Goal: Information Seeking & Learning: Check status

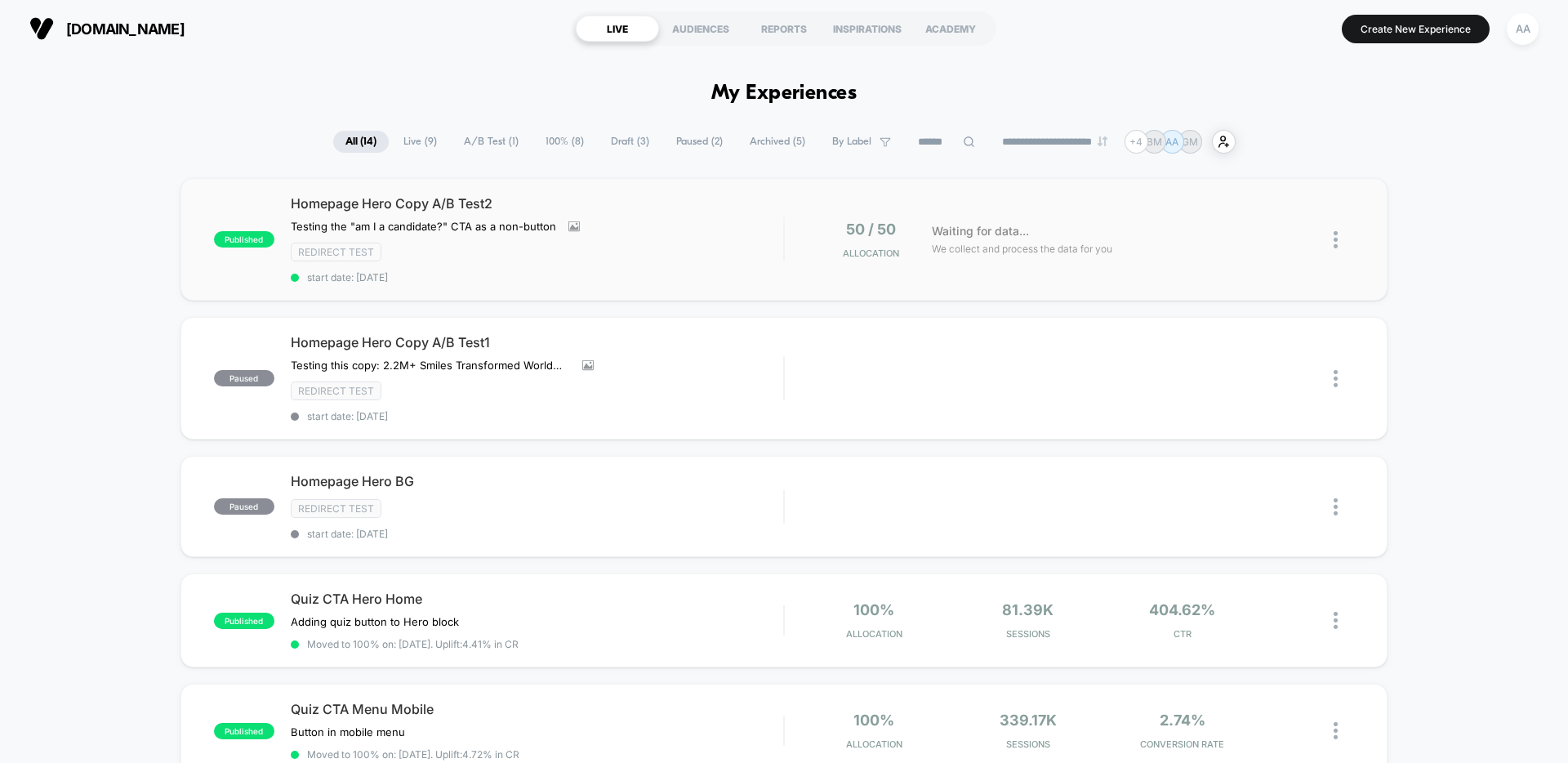
click at [629, 227] on div "Testing the "am I a candidate?" CTA as a non-button Click to view images Click …" at bounding box center [463, 226] width 345 height 13
click at [717, 388] on div "Redirect Test" at bounding box center [537, 390] width 493 height 18
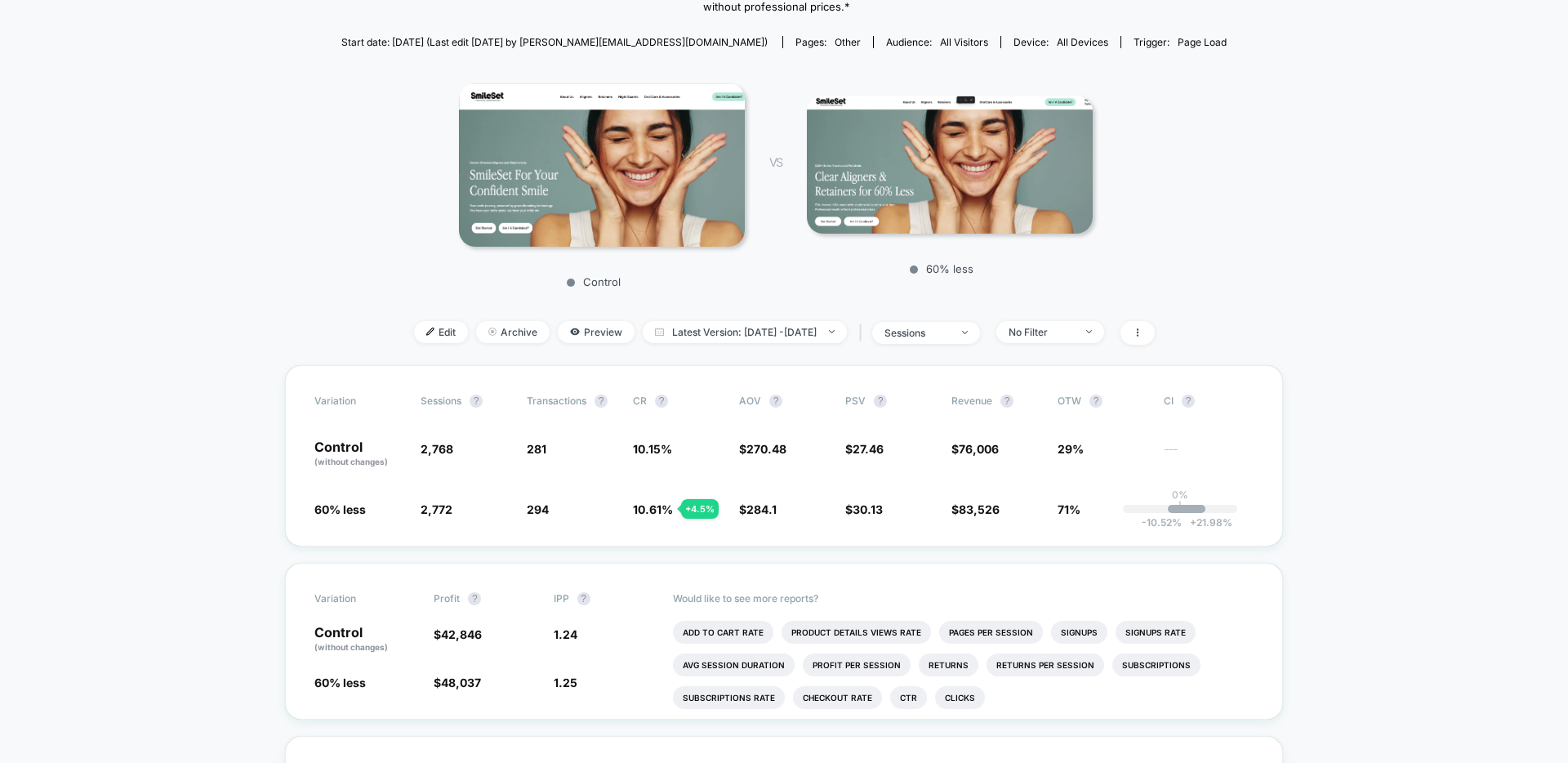
scroll to position [218, 0]
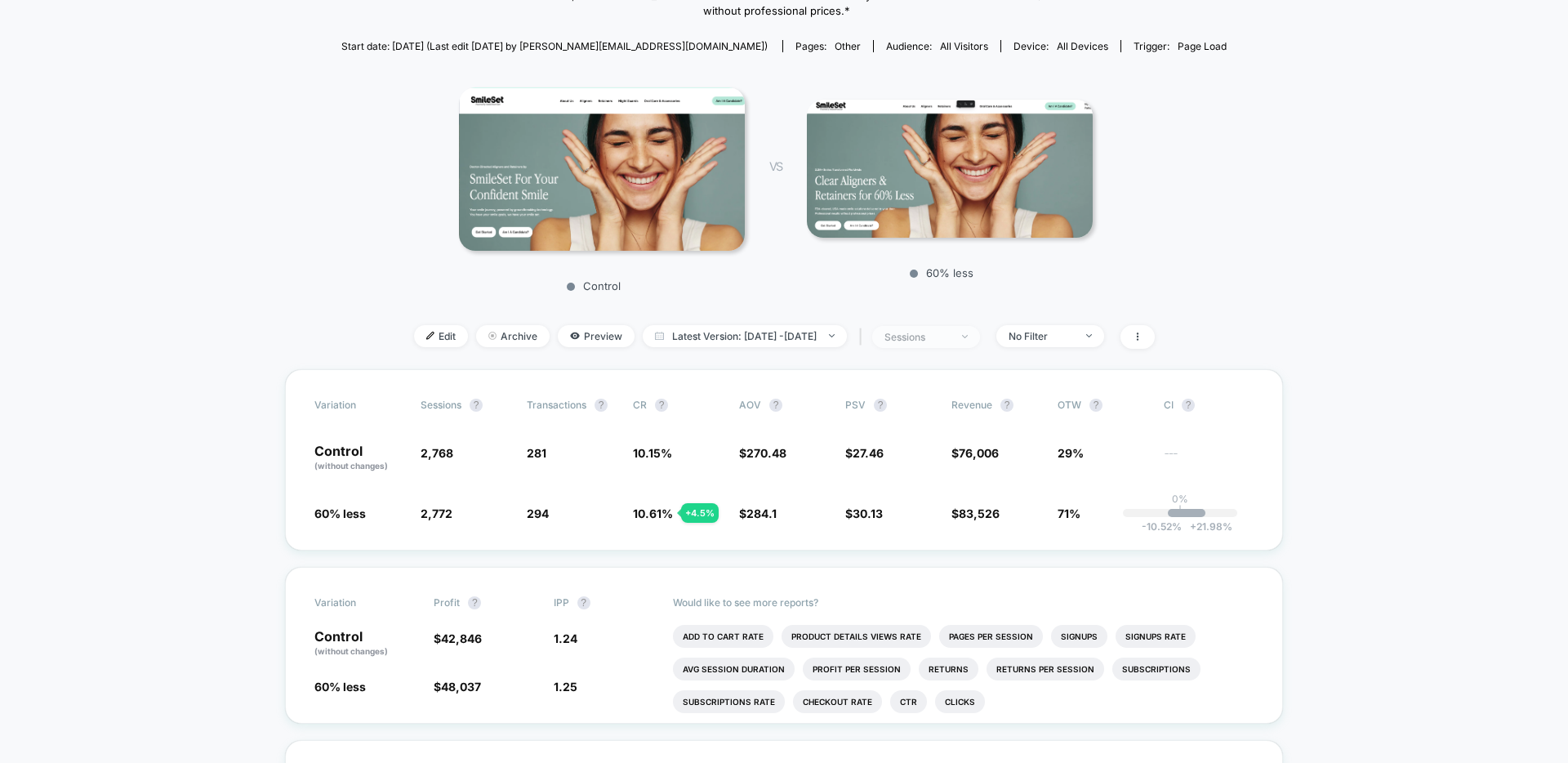
click at [939, 337] on div "sessions" at bounding box center [917, 337] width 65 height 12
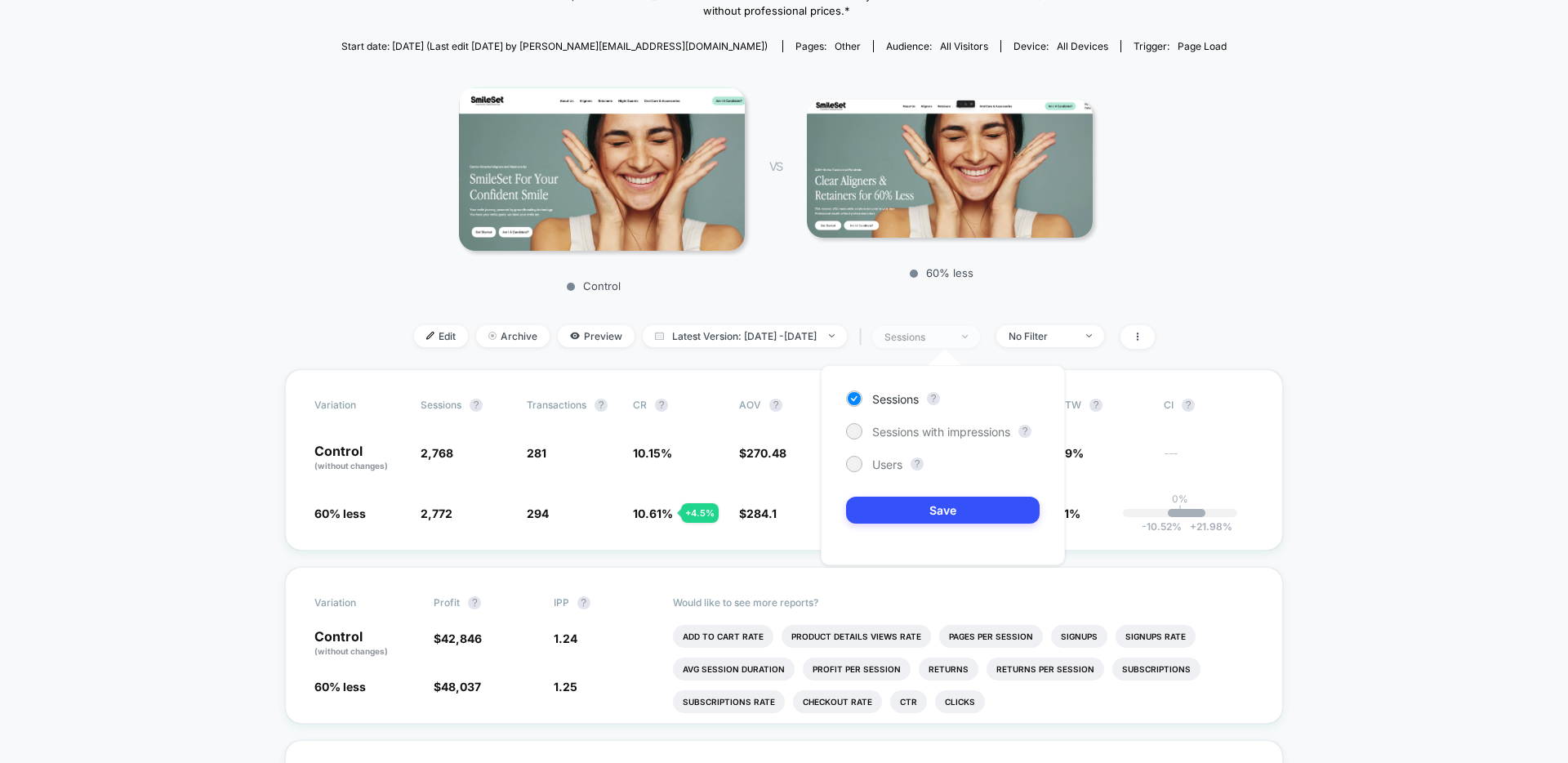
click at [939, 337] on div "sessions" at bounding box center [917, 337] width 65 height 12
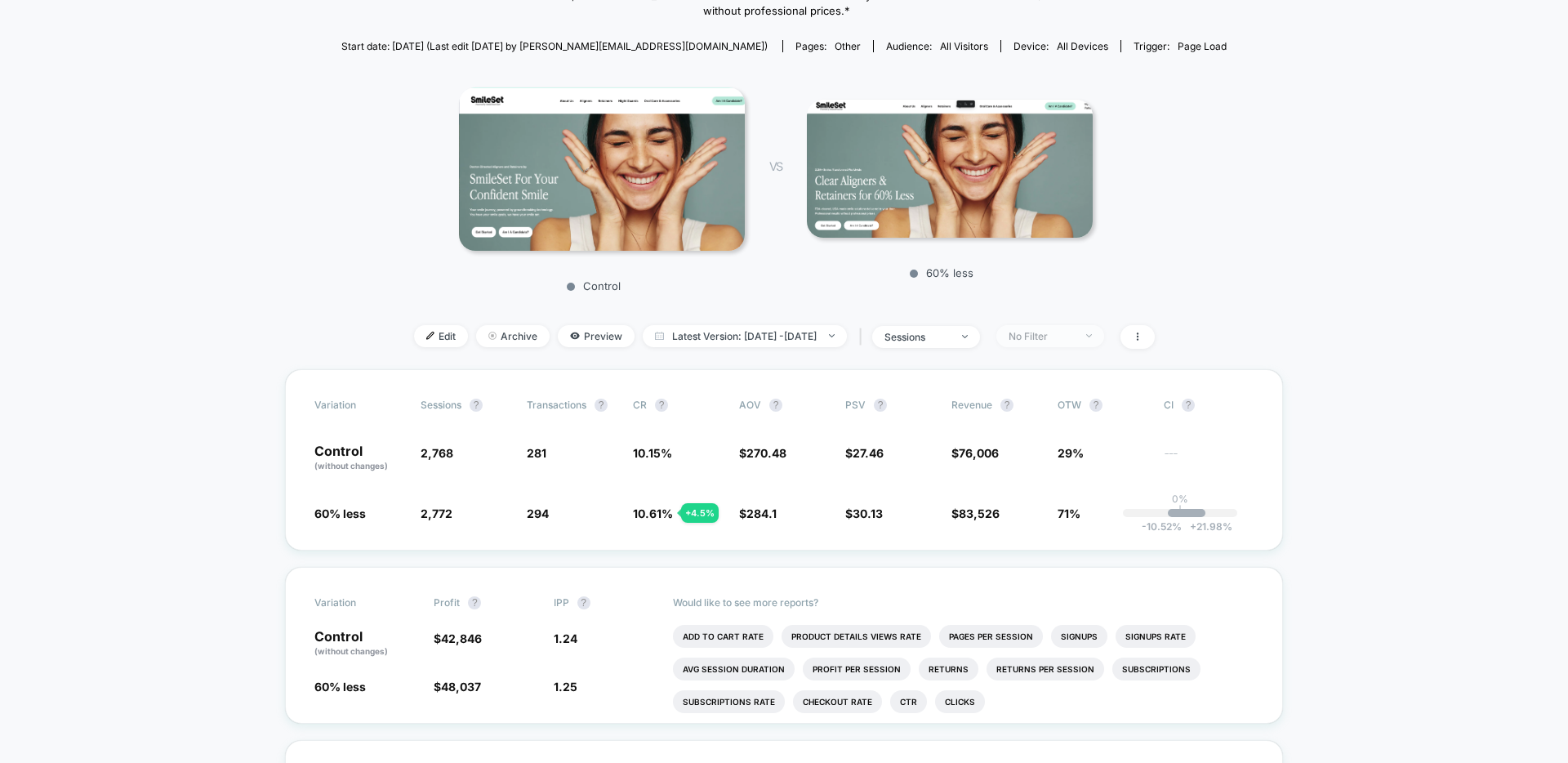
click at [1104, 340] on span "No Filter" at bounding box center [1050, 336] width 108 height 22
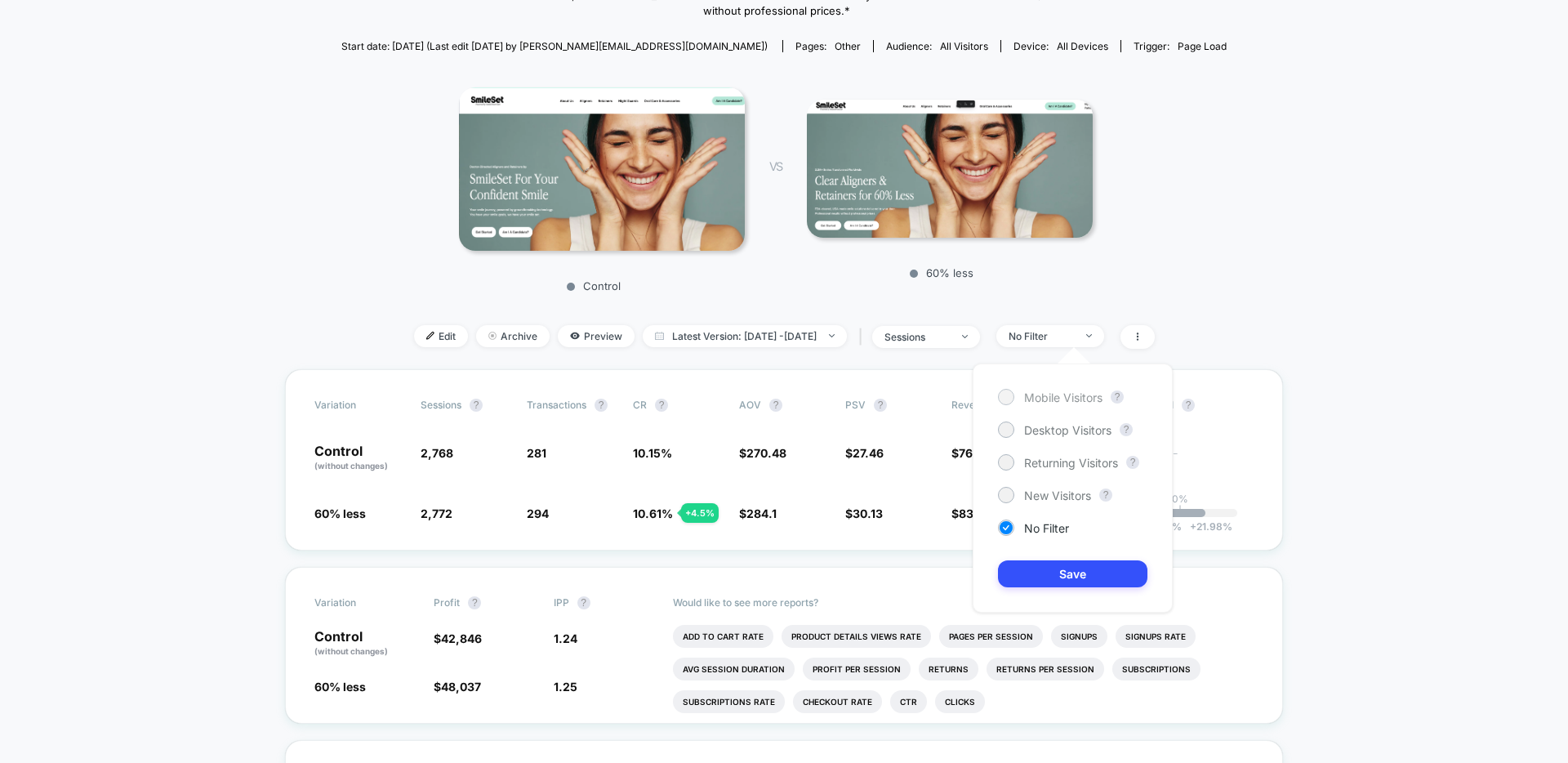
click at [1007, 394] on div at bounding box center [1005, 396] width 12 height 12
click at [1051, 565] on button "Save" at bounding box center [1073, 573] width 149 height 27
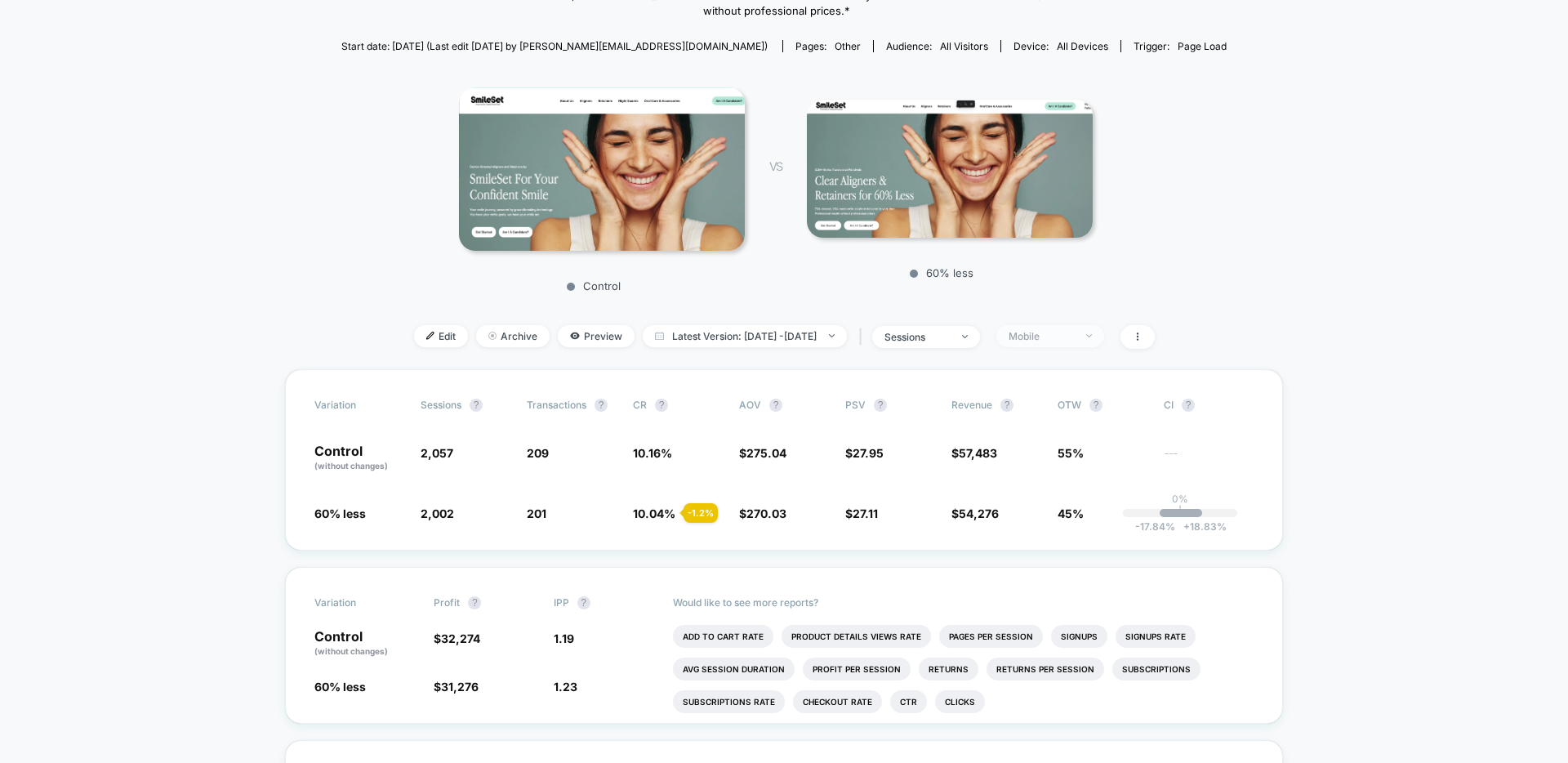
click at [1074, 334] on div "Mobile" at bounding box center [1040, 336] width 65 height 12
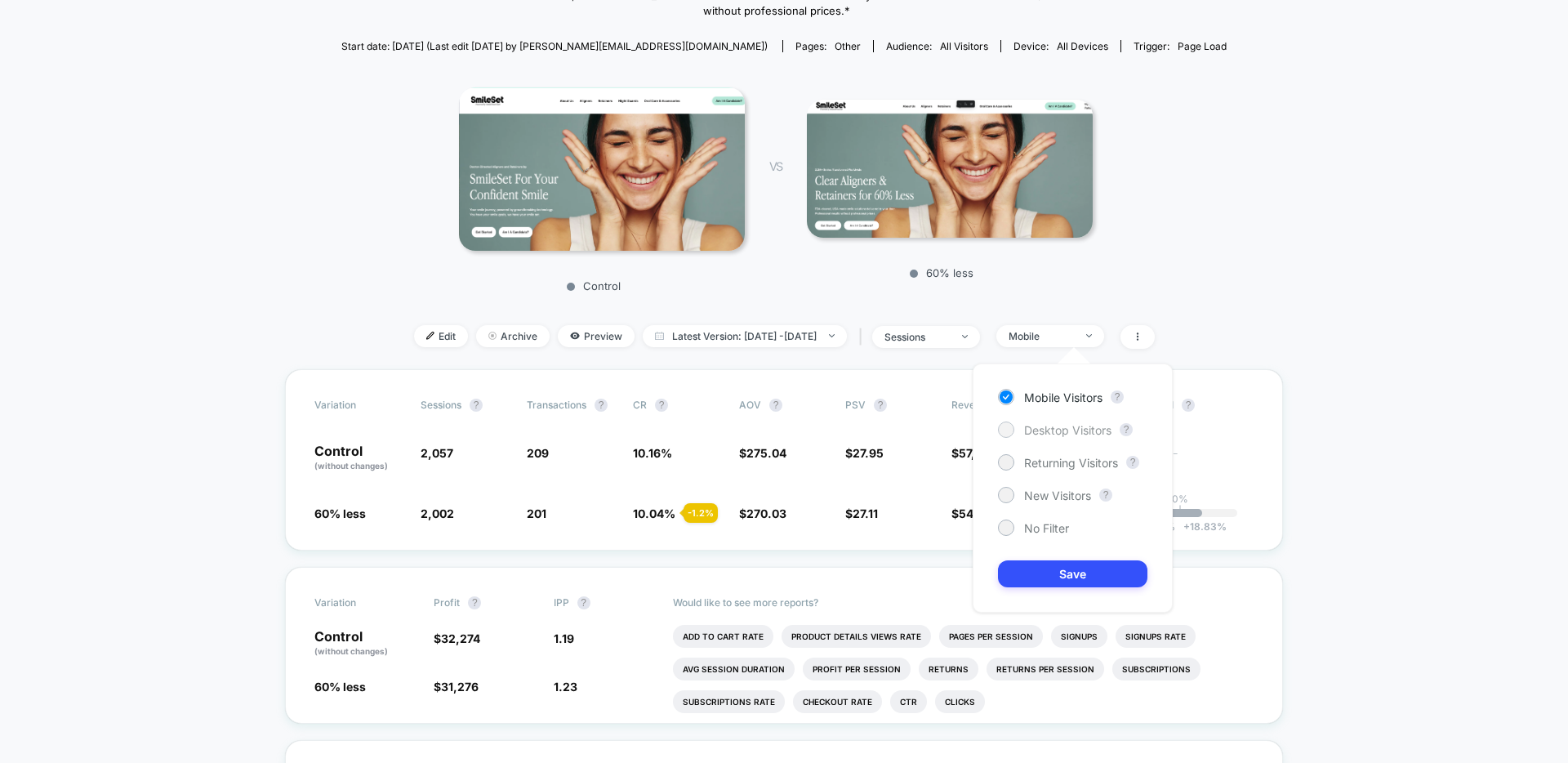
click at [1006, 426] on div at bounding box center [1005, 429] width 12 height 12
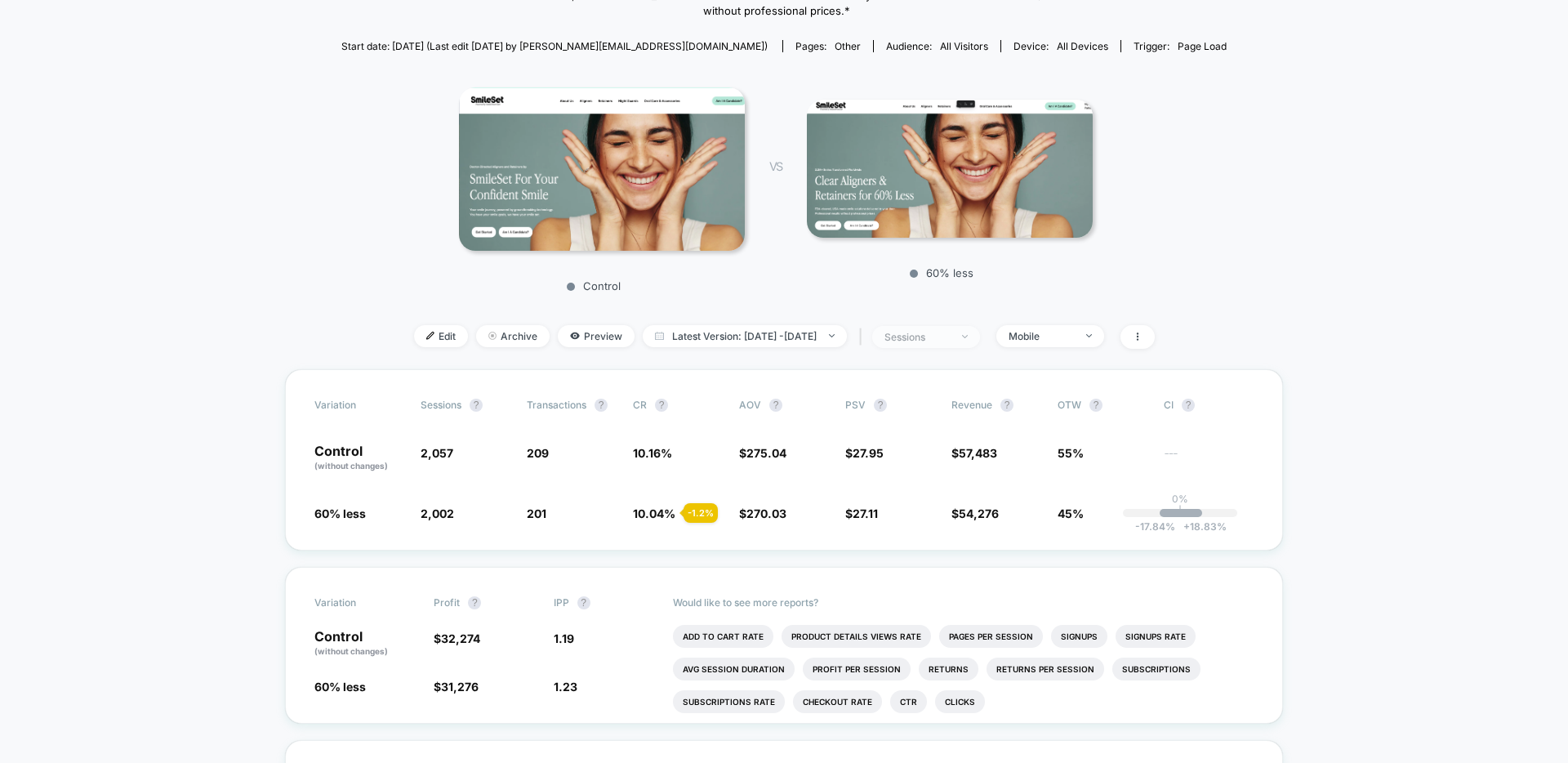
click at [962, 337] on div at bounding box center [956, 337] width 12 height 1
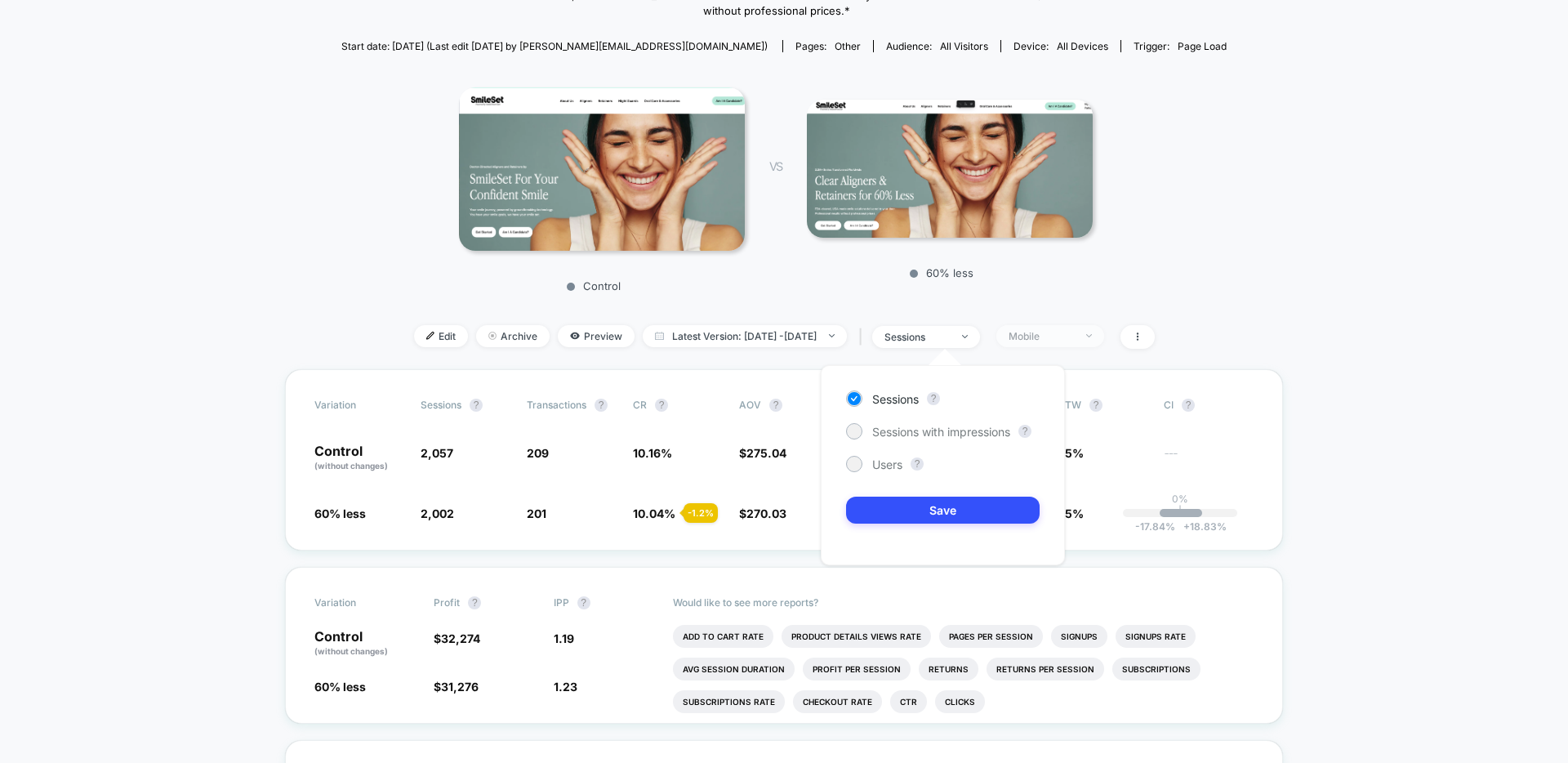
click at [1074, 339] on div "Mobile" at bounding box center [1040, 336] width 65 height 12
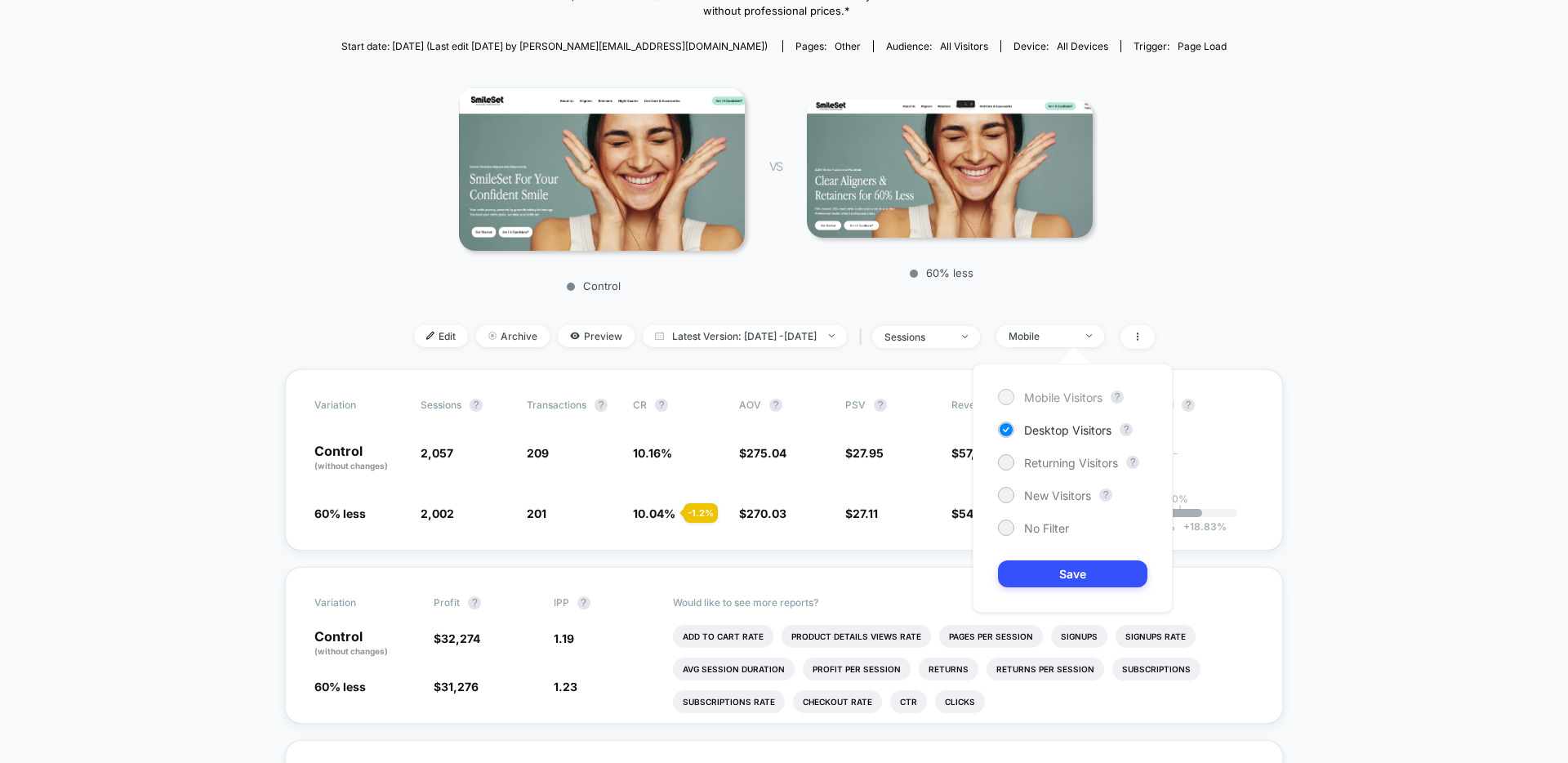
click at [1063, 398] on span "Mobile Visitors" at bounding box center [1063, 397] width 78 height 14
drag, startPoint x: 1053, startPoint y: 566, endPoint x: 1066, endPoint y: 558, distance: 15.3
click at [1053, 566] on button "Save" at bounding box center [1073, 573] width 149 height 27
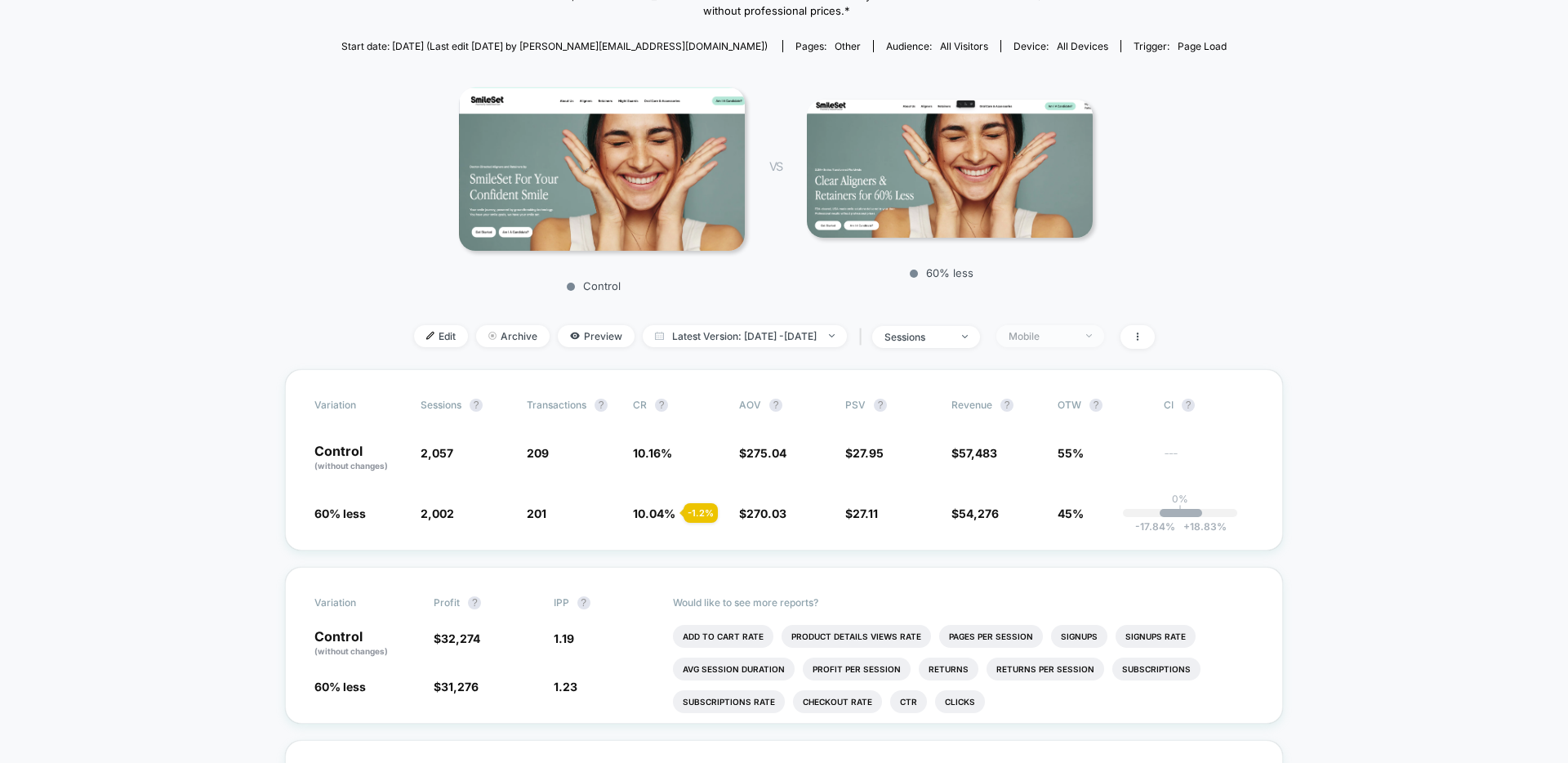
click at [1074, 335] on div "Mobile" at bounding box center [1040, 336] width 65 height 12
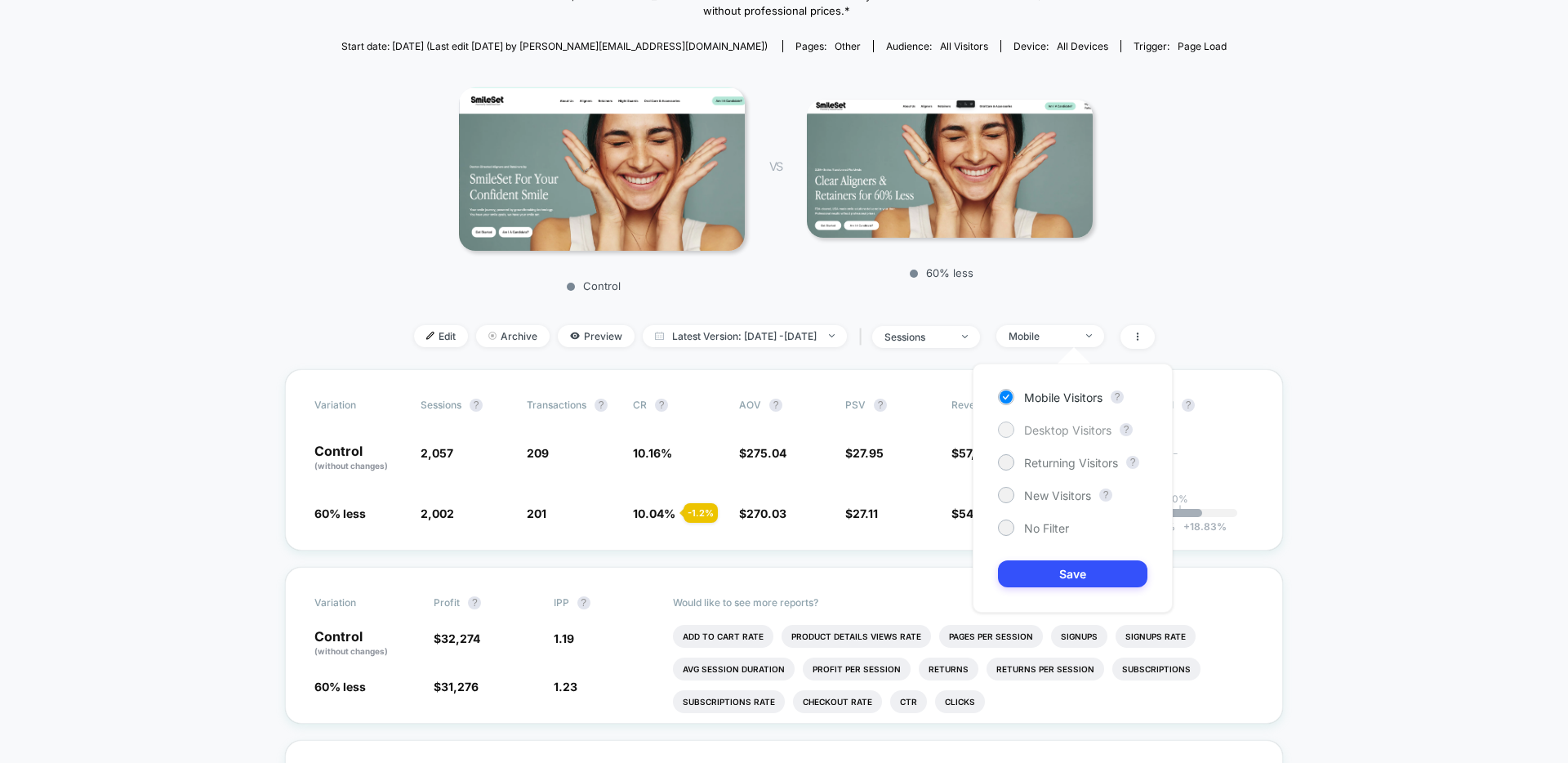
click at [1009, 431] on div at bounding box center [1005, 429] width 12 height 12
click at [1044, 571] on button "Save" at bounding box center [1073, 573] width 149 height 27
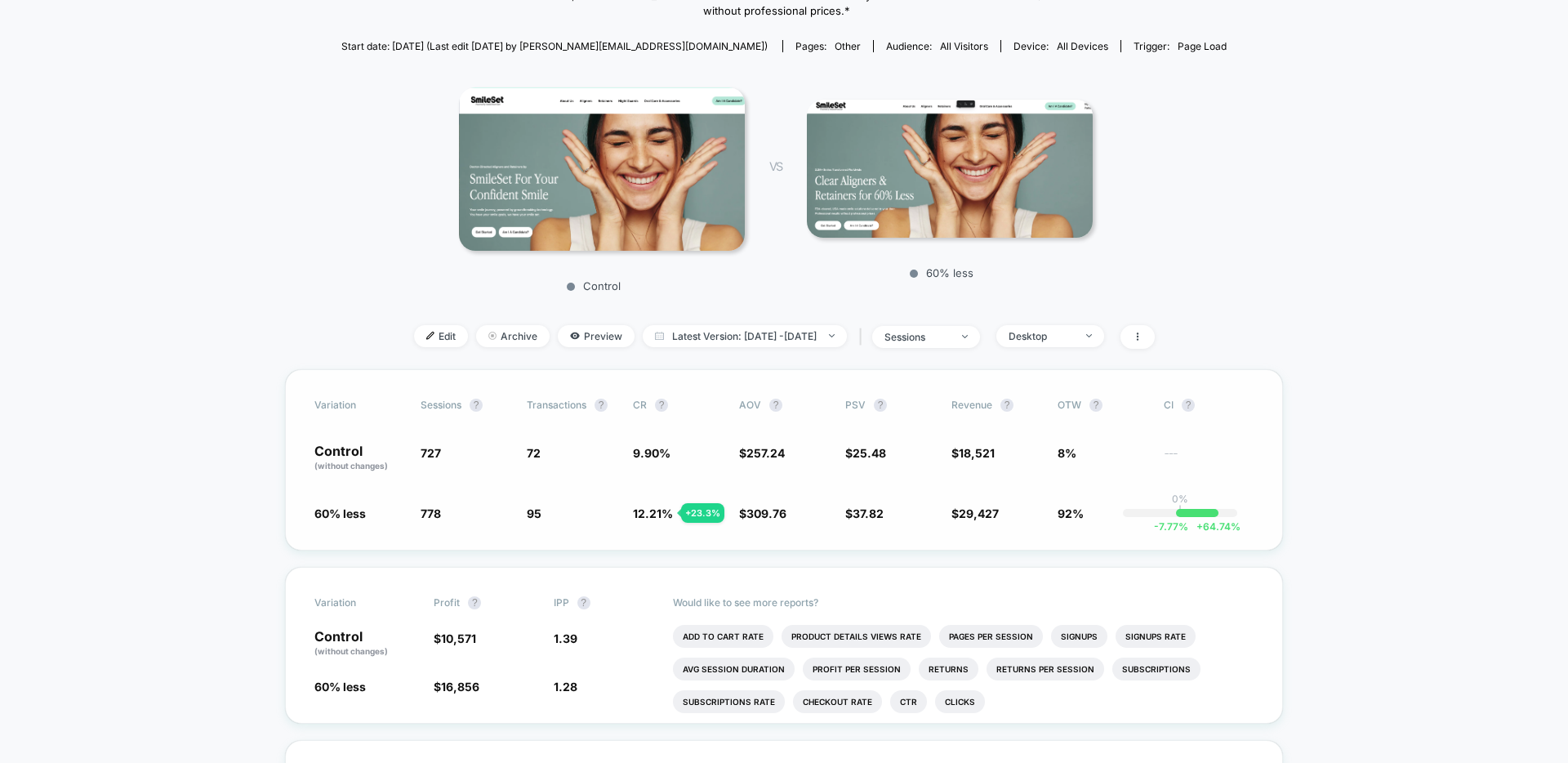
drag, startPoint x: 1388, startPoint y: 410, endPoint x: 1228, endPoint y: 381, distance: 162.6
click at [1074, 338] on div "Desktop" at bounding box center [1040, 336] width 65 height 12
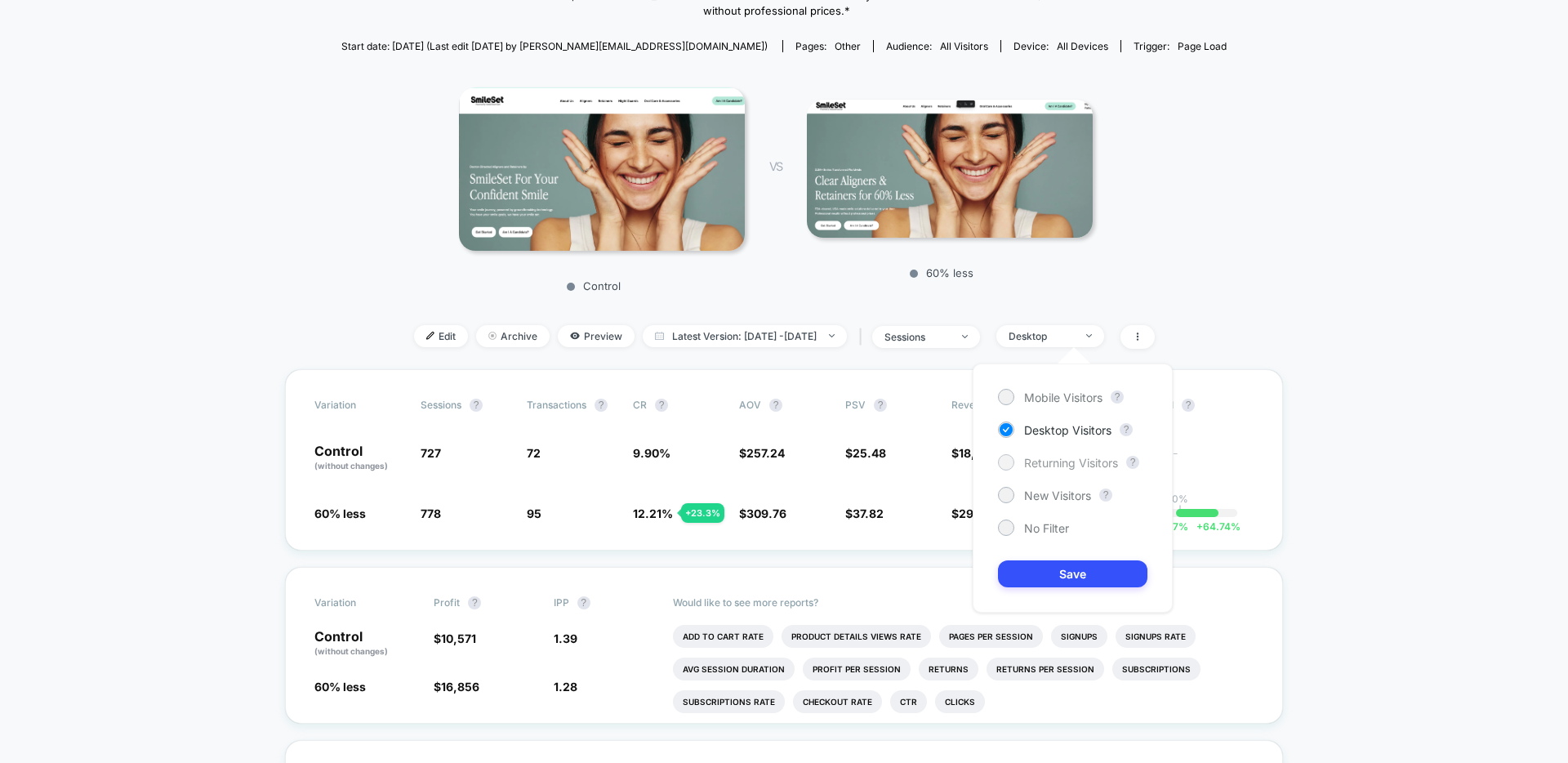
click at [1007, 463] on div at bounding box center [1005, 461] width 12 height 12
click at [1058, 573] on button "Save" at bounding box center [1073, 573] width 149 height 27
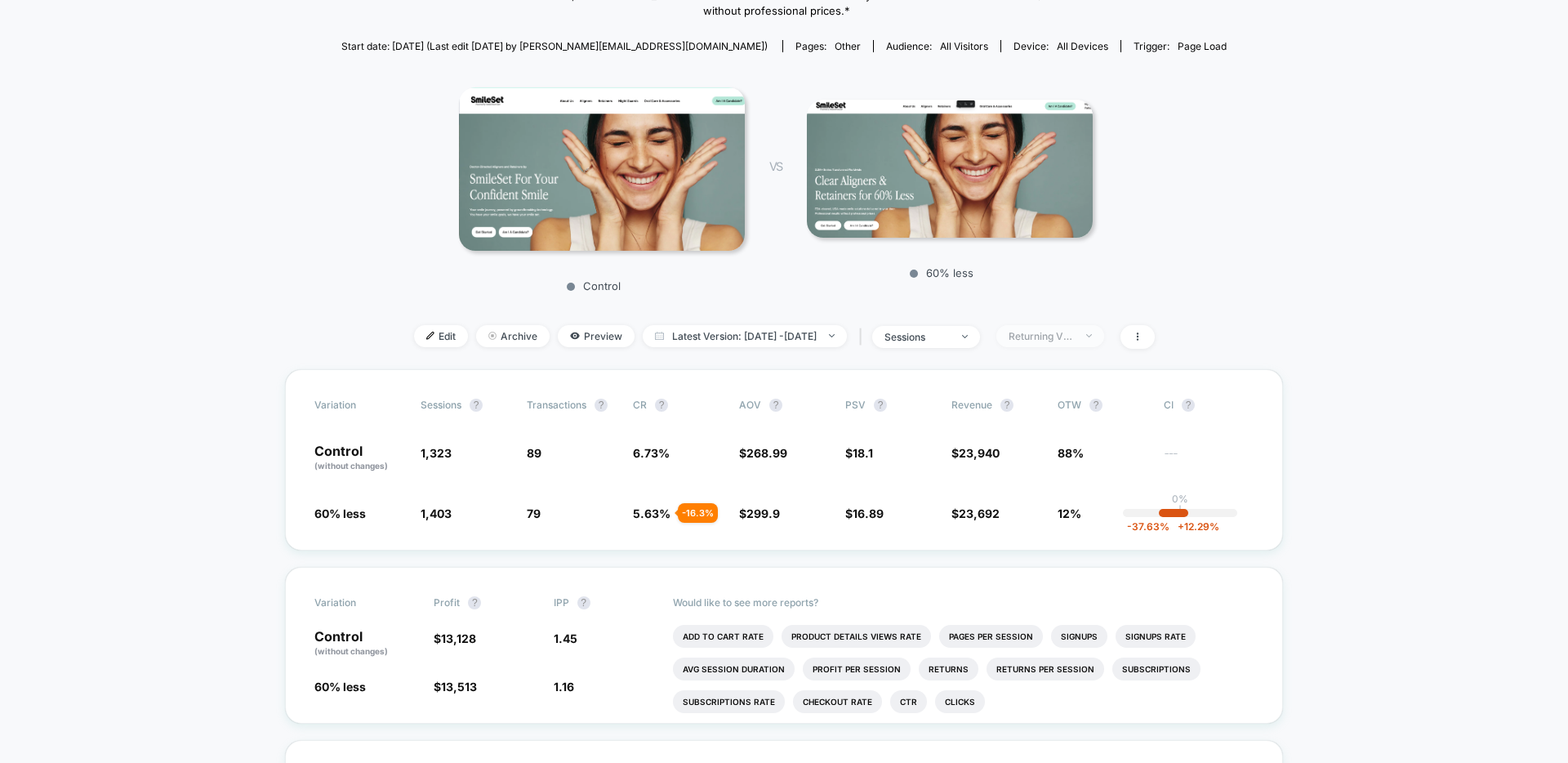
click at [1074, 336] on div "Returning Visitors" at bounding box center [1040, 336] width 65 height 12
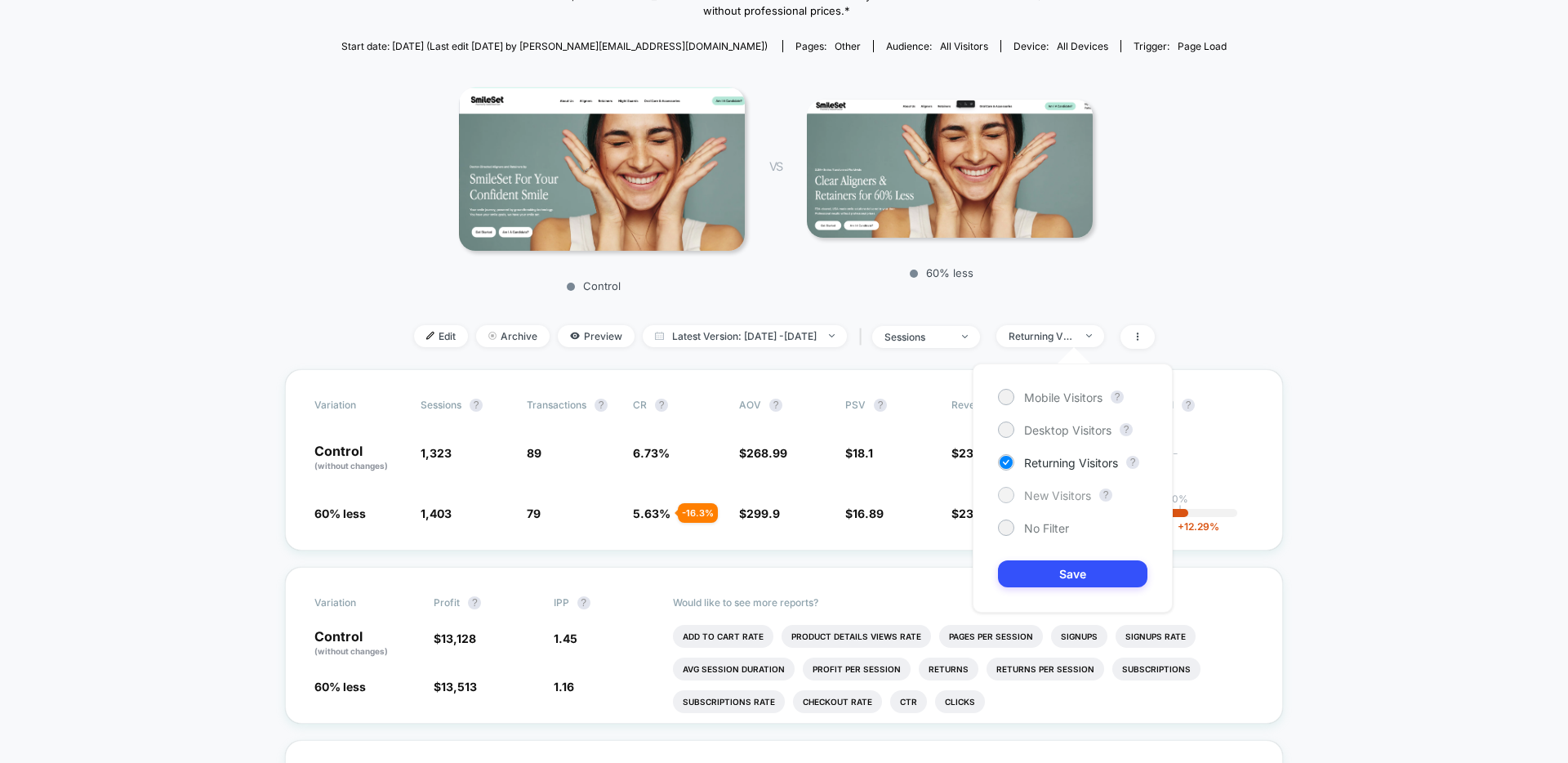
click at [1009, 498] on div at bounding box center [1005, 494] width 12 height 12
click at [1068, 576] on button "Save" at bounding box center [1073, 573] width 149 height 27
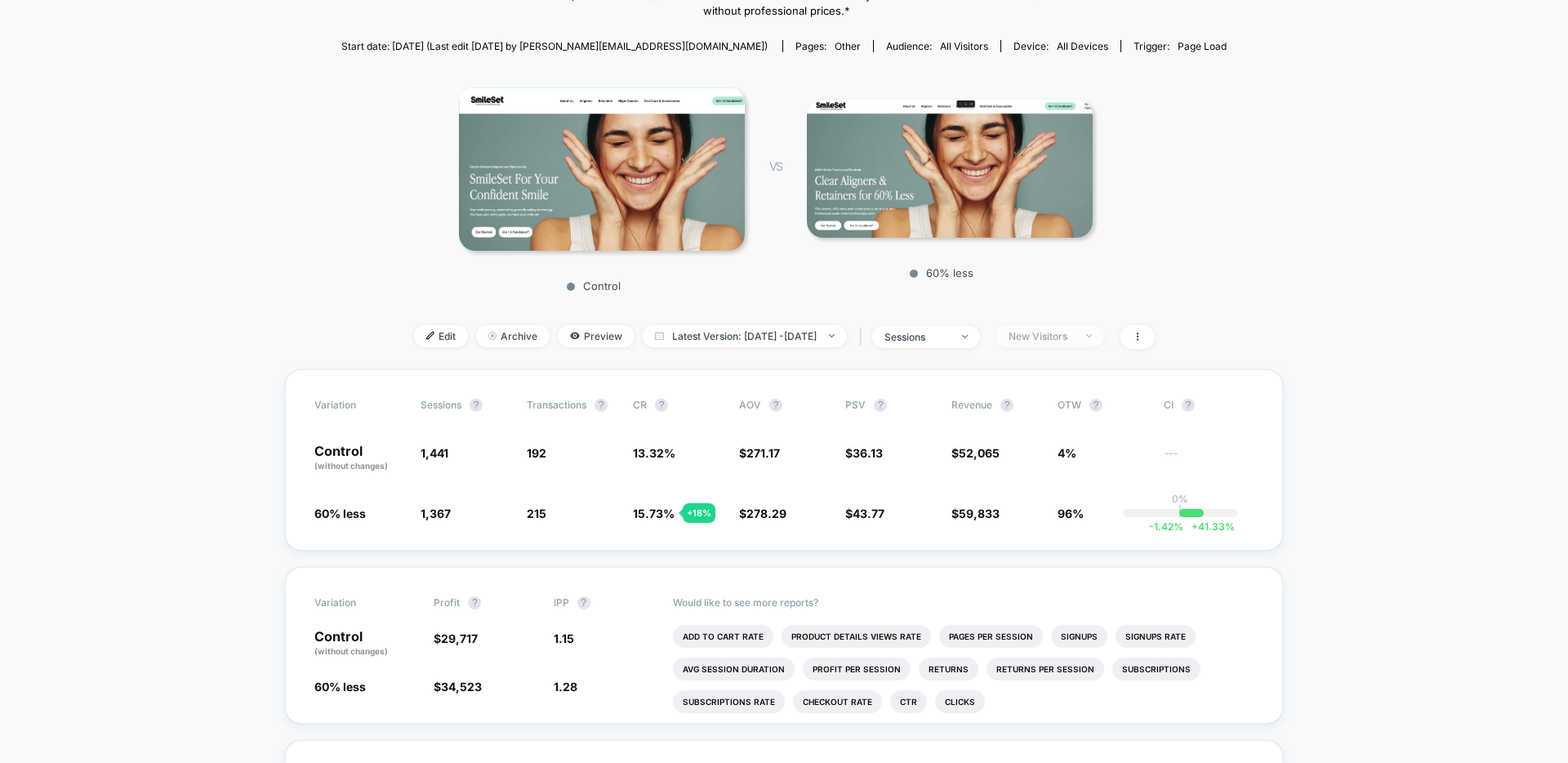
click at [1045, 333] on div "New Visitors" at bounding box center [1040, 336] width 65 height 12
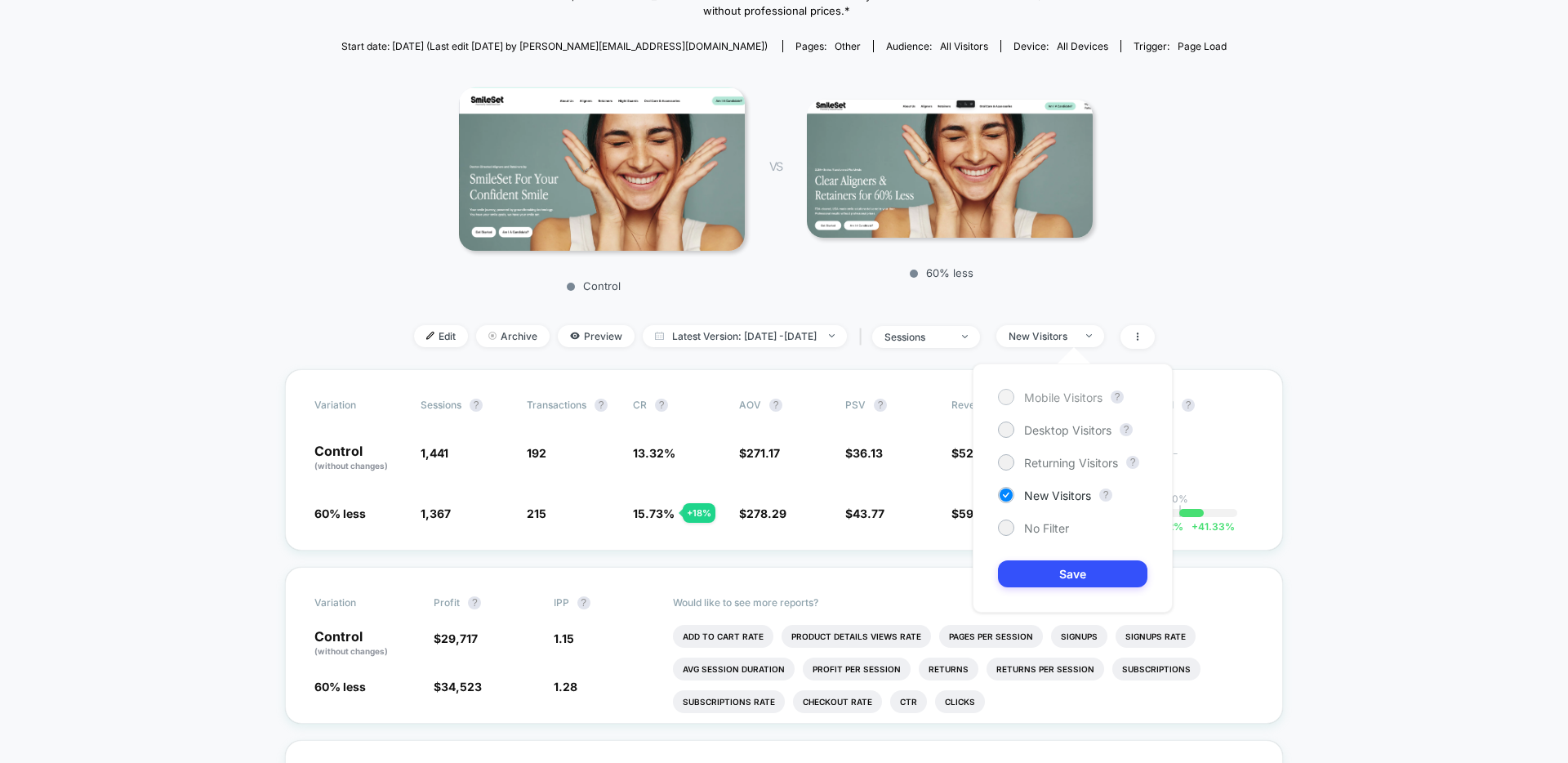
click at [1006, 394] on div at bounding box center [1005, 396] width 12 height 12
click at [1071, 578] on button "Save" at bounding box center [1073, 573] width 149 height 27
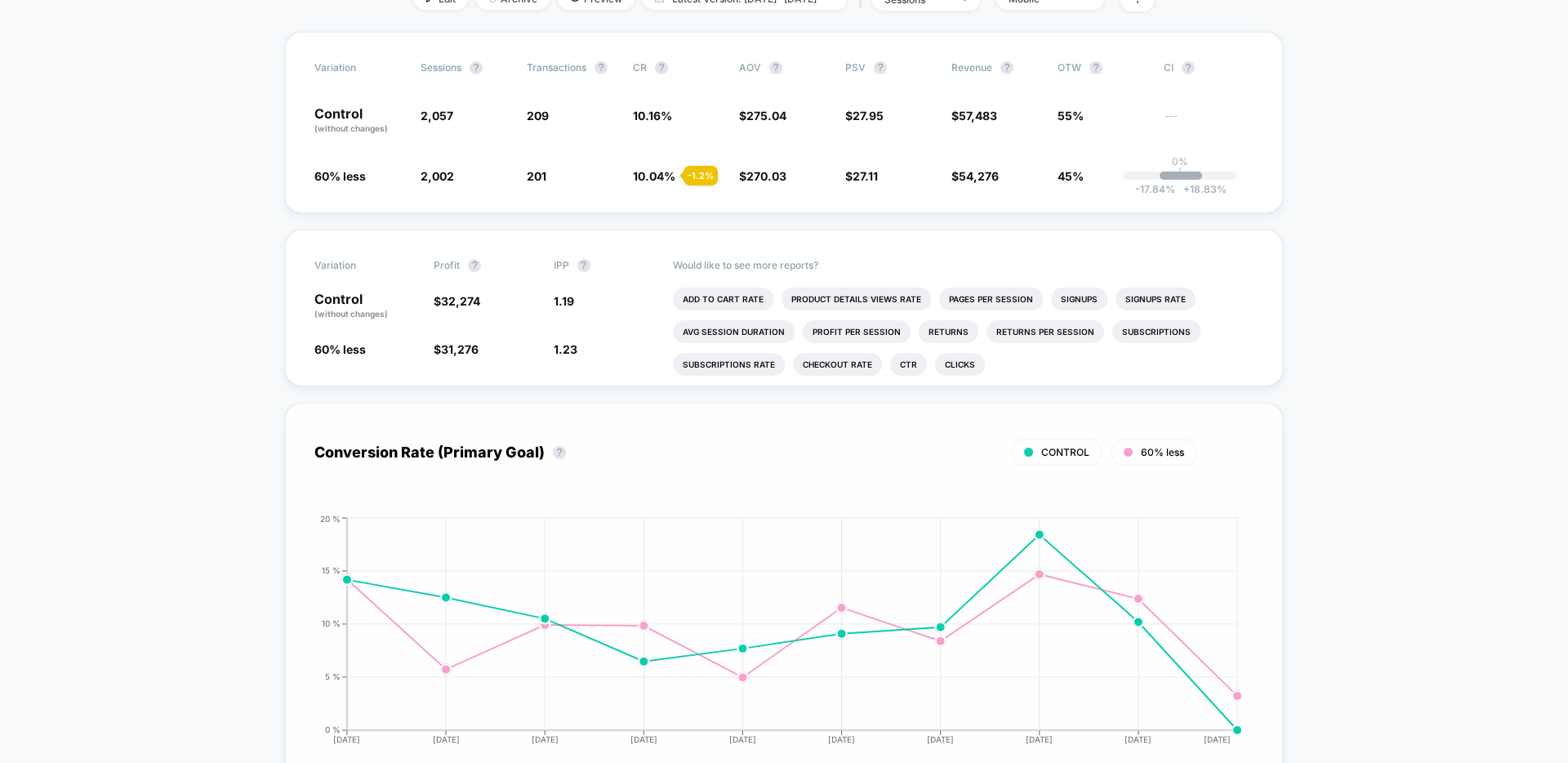
scroll to position [581, 0]
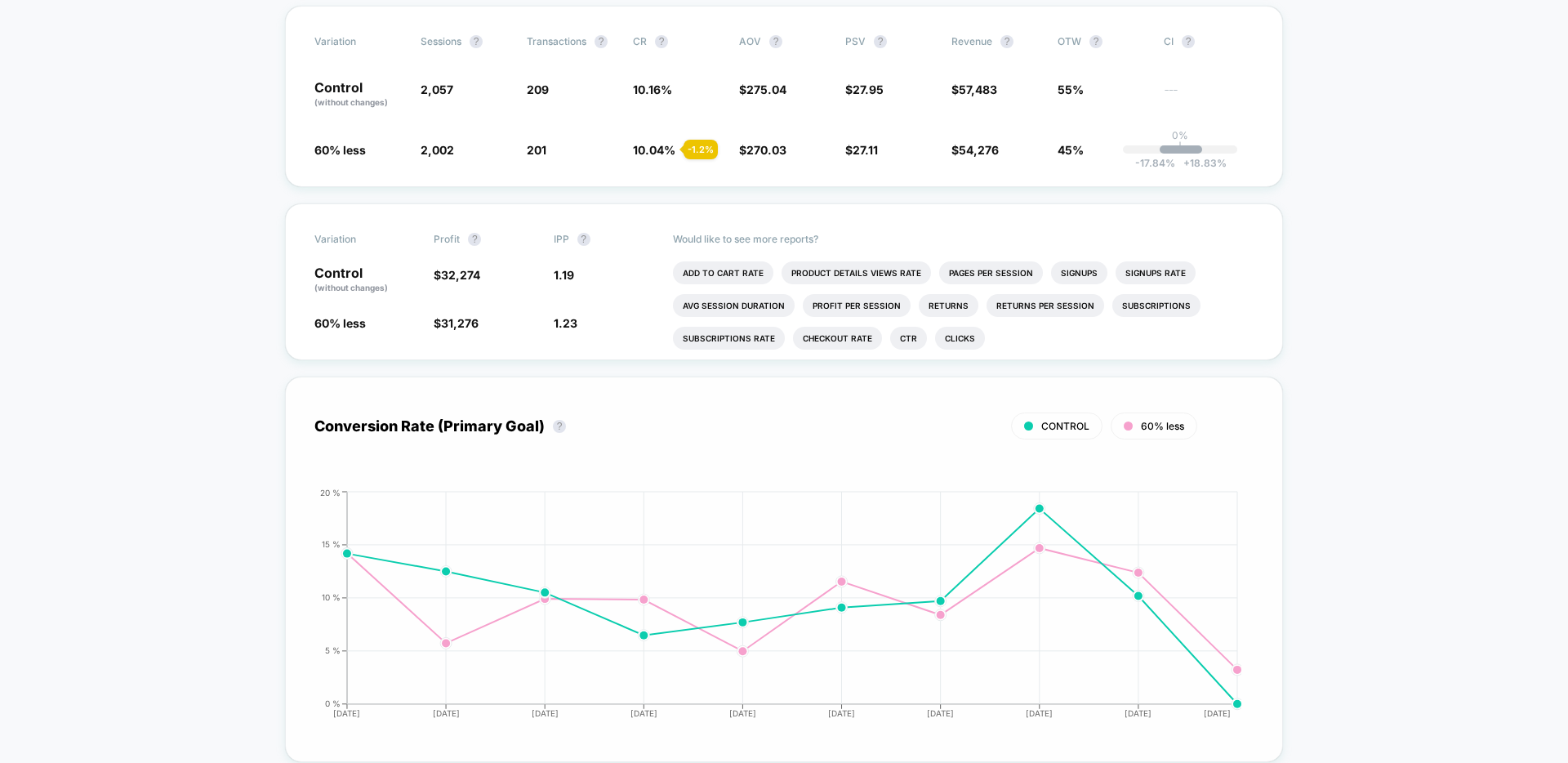
click at [1267, 617] on div "Conversion Rate (Primary Goal) ? CONTROL 60% less Hide [DATE] [DATE] [DATE] [DA…" at bounding box center [784, 569] width 998 height 386
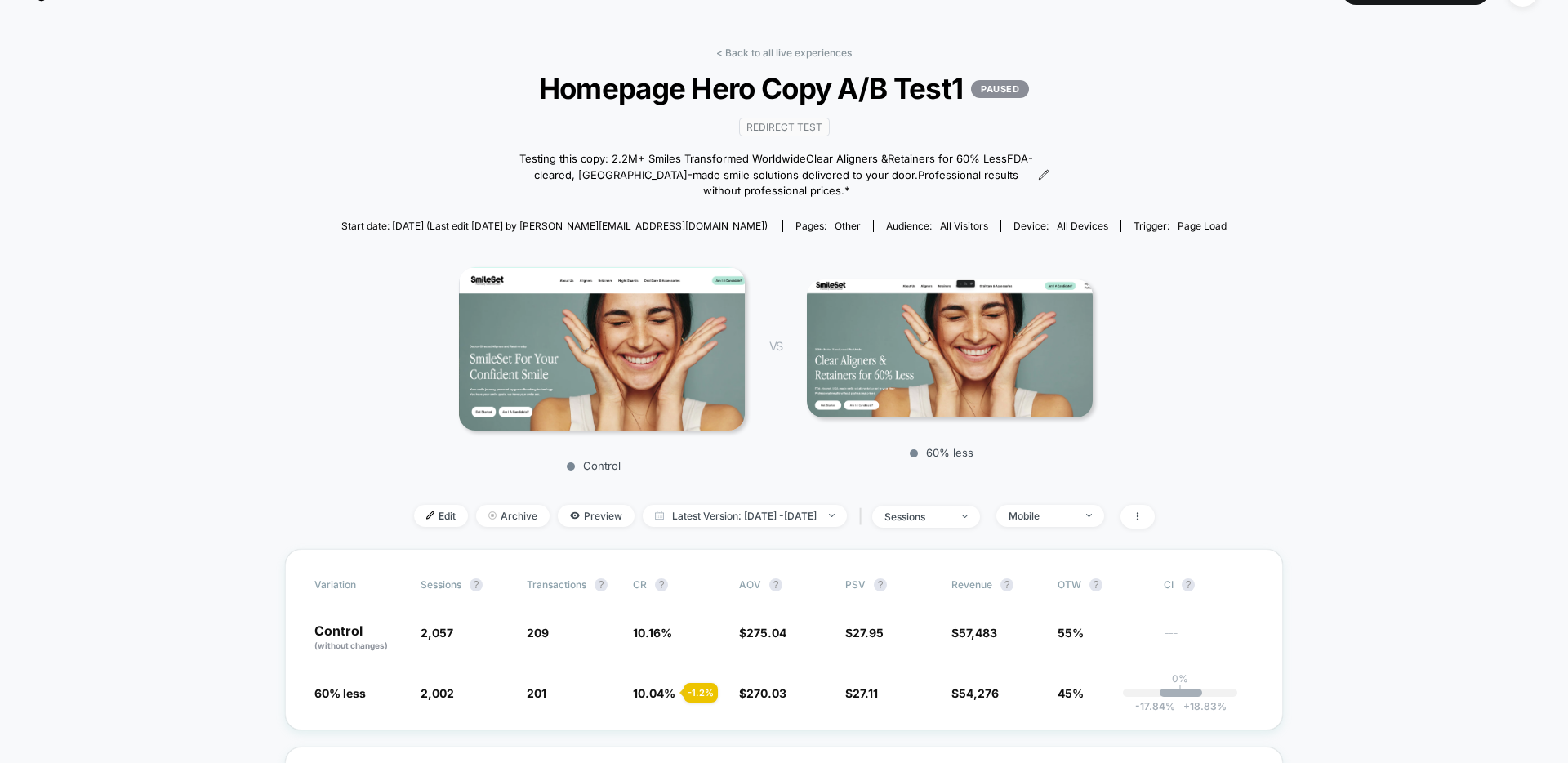
scroll to position [0, 0]
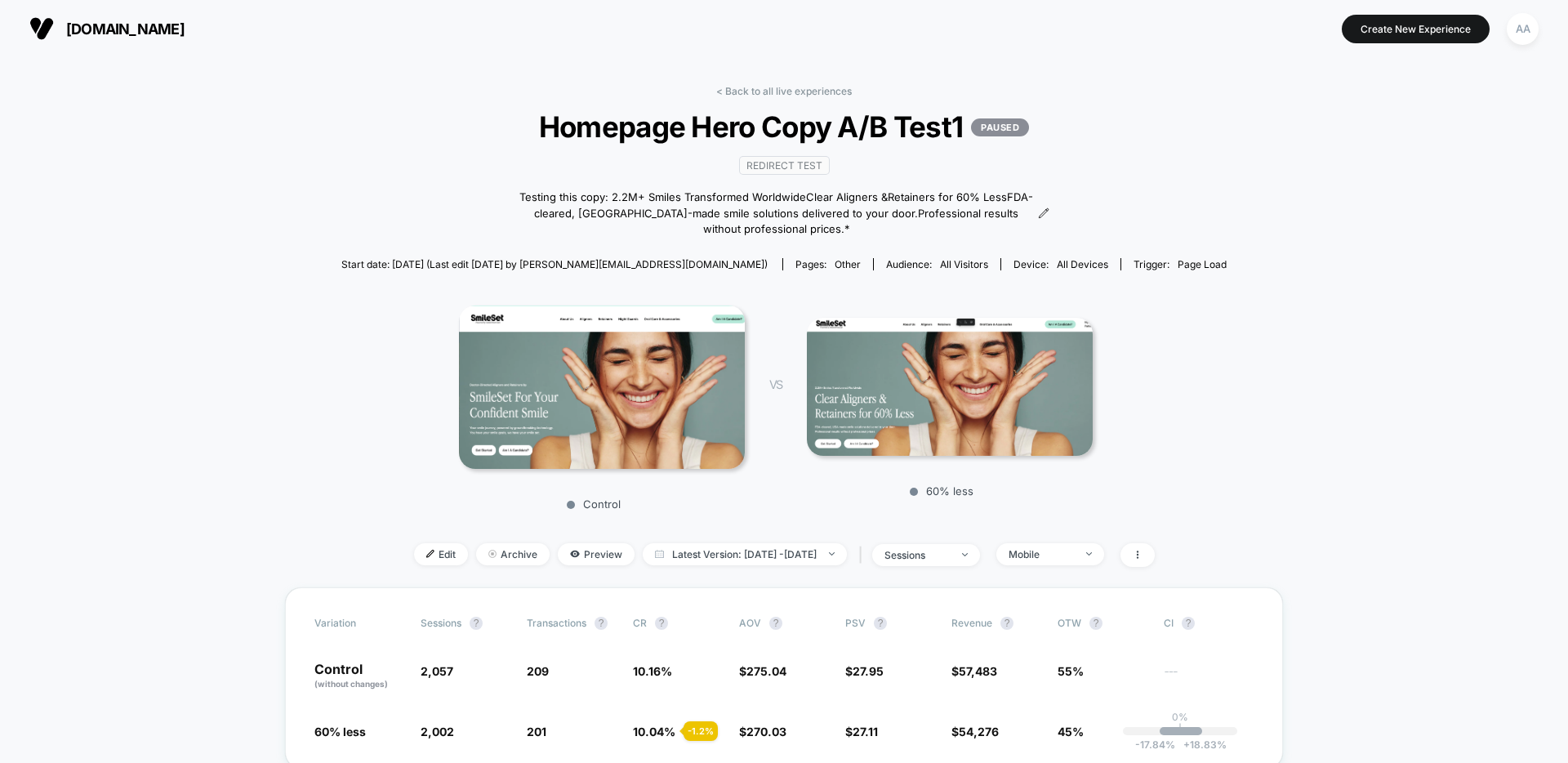
drag, startPoint x: 1386, startPoint y: 310, endPoint x: 1329, endPoint y: 314, distance: 57.1
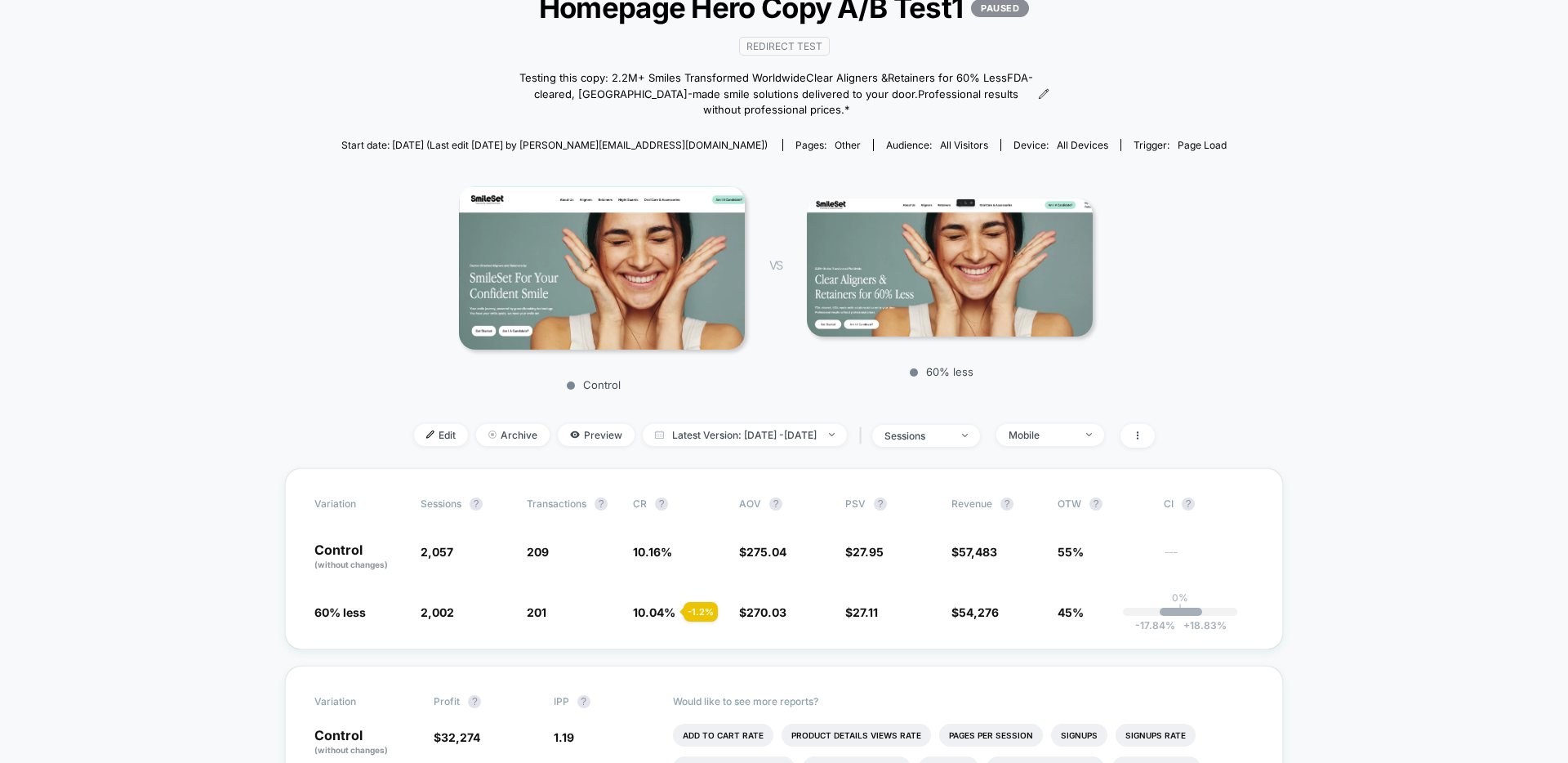
scroll to position [214, 0]
